Goal: Transaction & Acquisition: Purchase product/service

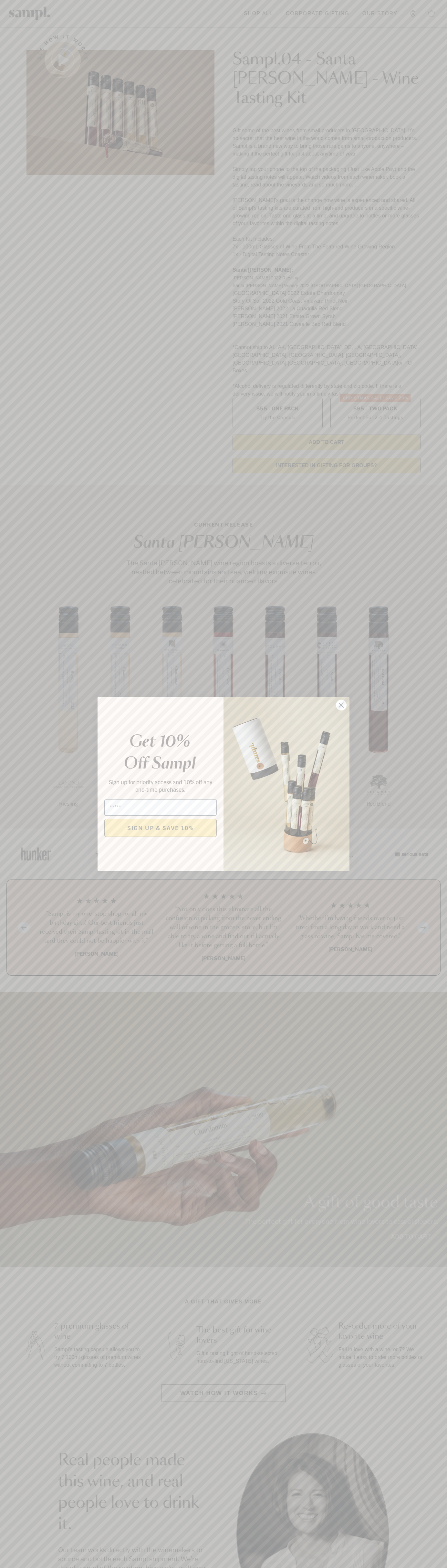
click at [341, 705] on icon "Close dialog" at bounding box center [341, 705] width 4 height 4
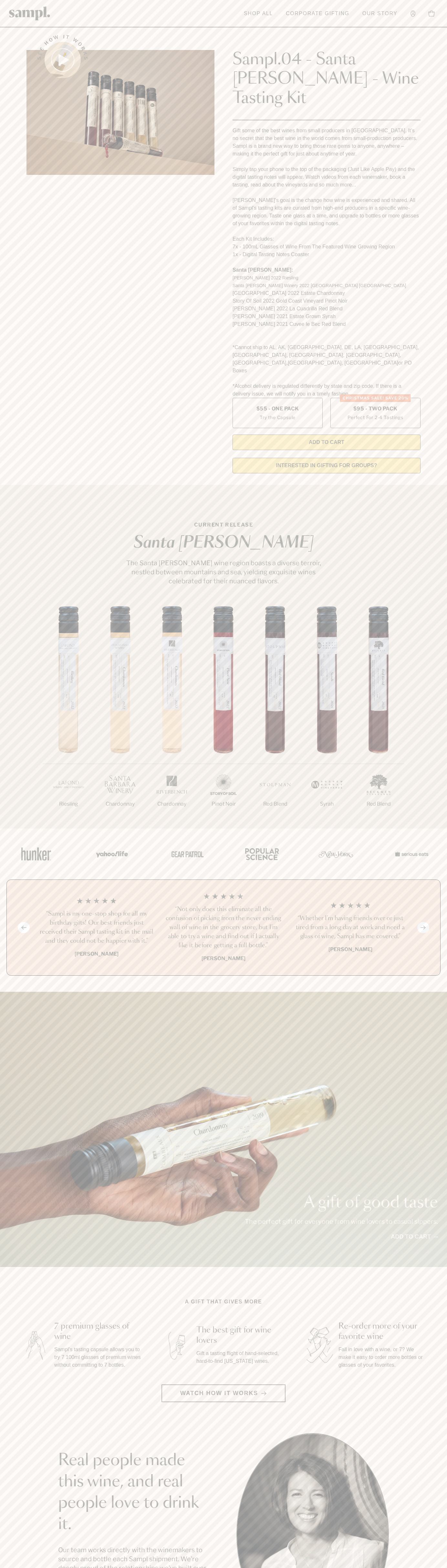
click at [426, 30] on div "See how it works Sampl.04 - Santa Barbara - Wine Tasting Kit Gift some of the b…" at bounding box center [224, 252] width 406 height 453
click at [431, 63] on section "See how it works Sampl.04 - Santa Barbara - Wine Tasting Kit Gift some of the b…" at bounding box center [224, 252] width 447 height 453
click at [223, 1567] on html "Skip to main content Toggle navigation menu Shop All Corporate Gifting Our Stor…" at bounding box center [224, 1304] width 447 height 2608
click at [24, 840] on img at bounding box center [37, 854] width 39 height 28
click at [375, 398] on label "Christmas SALE! Save 20% $95 - Two Pack Perfect For 2-4 Tastings" at bounding box center [375, 413] width 90 height 30
